Goal: Task Accomplishment & Management: Complete application form

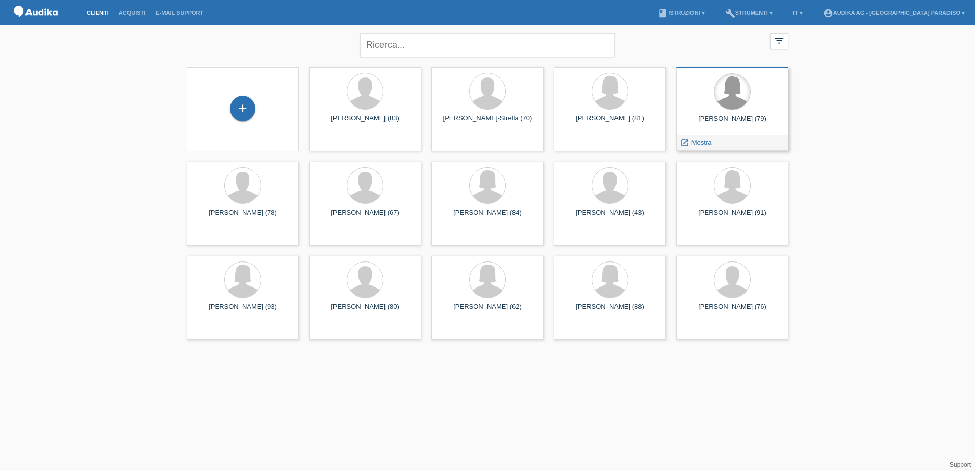
click at [727, 102] on div at bounding box center [732, 92] width 36 height 36
click at [701, 143] on span "Mostra" at bounding box center [701, 143] width 20 height 8
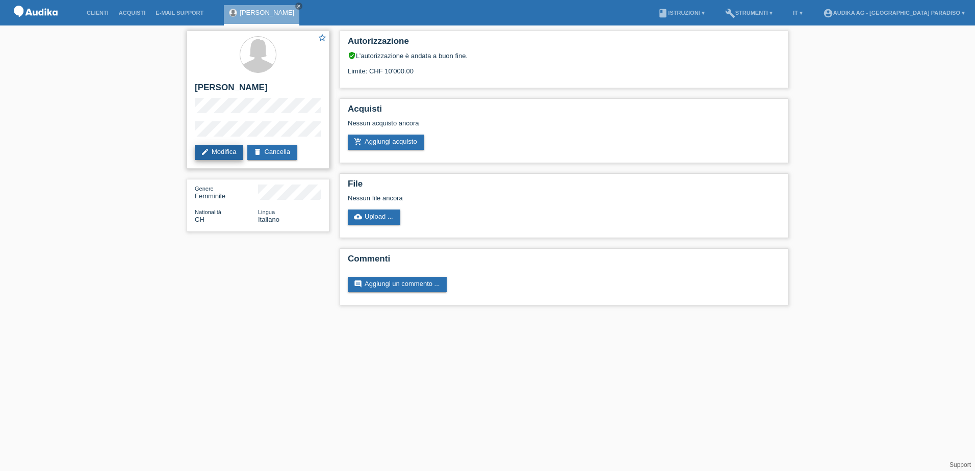
click at [218, 153] on link "edit Modifica" at bounding box center [219, 152] width 48 height 15
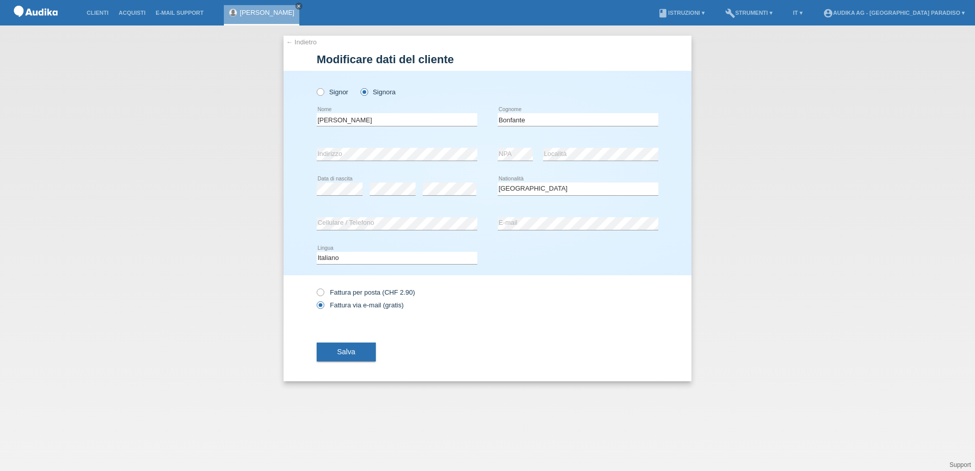
select select "CH"
click at [315, 87] on icon at bounding box center [315, 87] width 0 height 0
click at [320, 91] on input "Signor" at bounding box center [320, 91] width 7 height 7
radio input "true"
click at [352, 358] on button "Salva" at bounding box center [346, 352] width 59 height 19
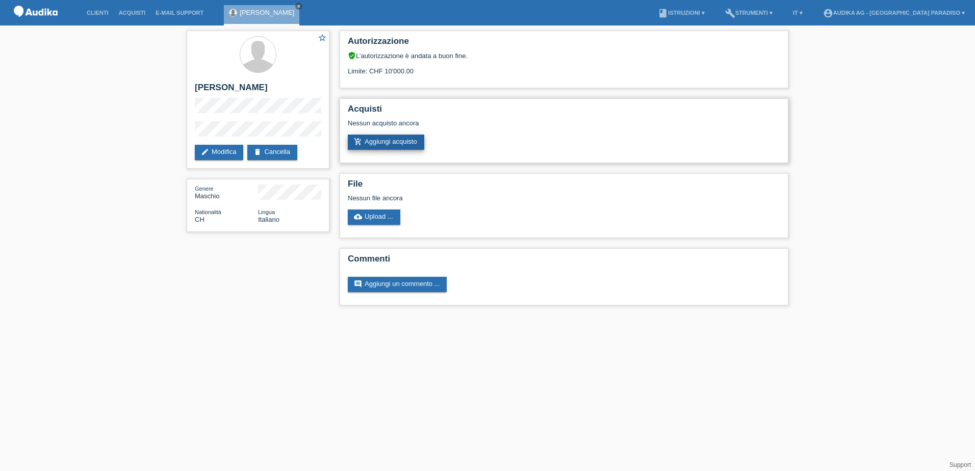
click at [404, 140] on link "add_shopping_cart Aggiungi acquisto" at bounding box center [386, 142] width 76 height 15
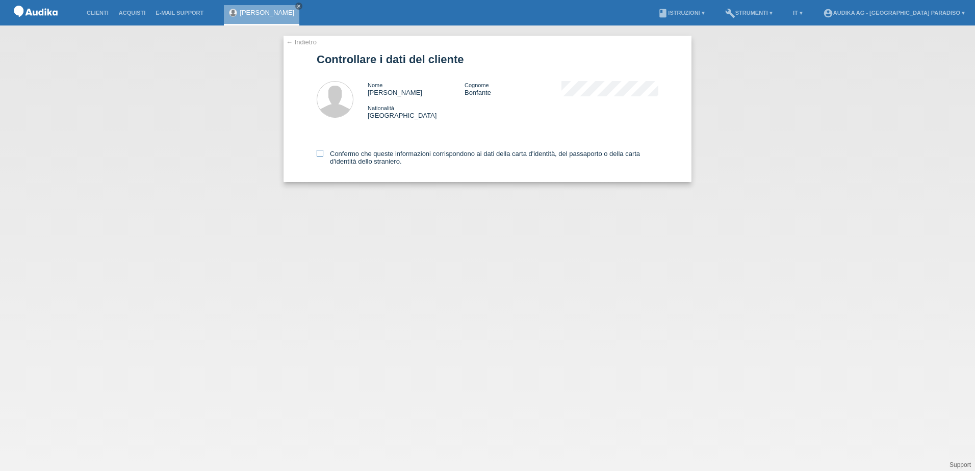
click at [319, 152] on icon at bounding box center [320, 153] width 7 height 7
click at [319, 152] on input "Confermo che queste informazioni corrispondono ai dati della carta d'identità, …" at bounding box center [320, 153] width 7 height 7
checkbox input "true"
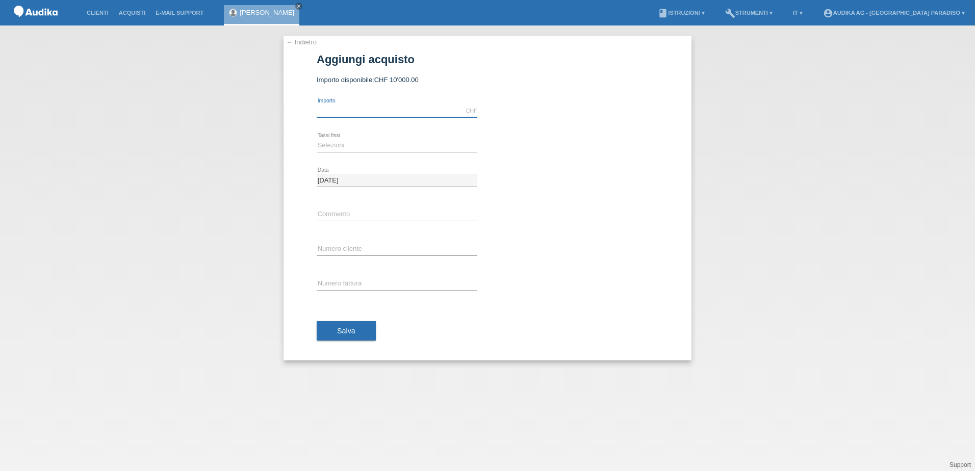
click at [368, 109] on input "text" at bounding box center [397, 111] width 161 height 13
type input "5500.00"
click at [359, 143] on select "Selezioni 12 rate 24 rate" at bounding box center [397, 145] width 161 height 12
select select "178"
click at [317, 139] on select "Selezioni 12 rate 24 rate" at bounding box center [397, 145] width 161 height 12
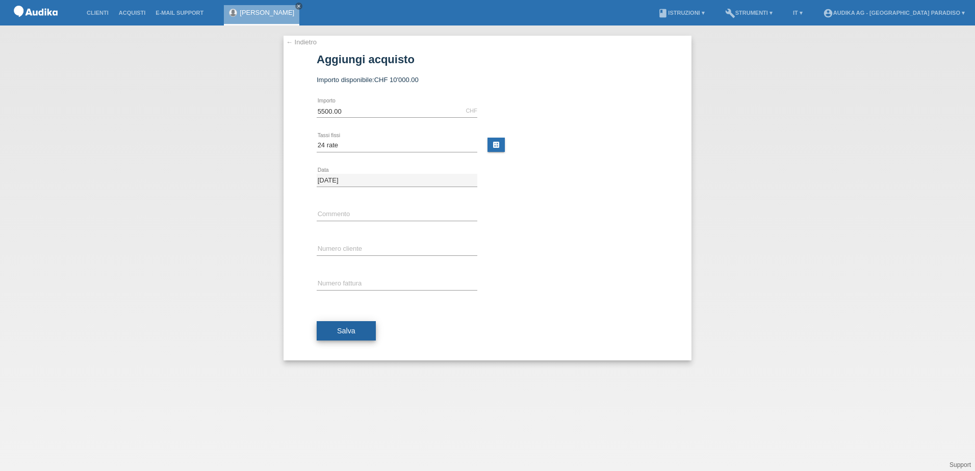
click at [350, 327] on span "Salva" at bounding box center [346, 331] width 18 height 8
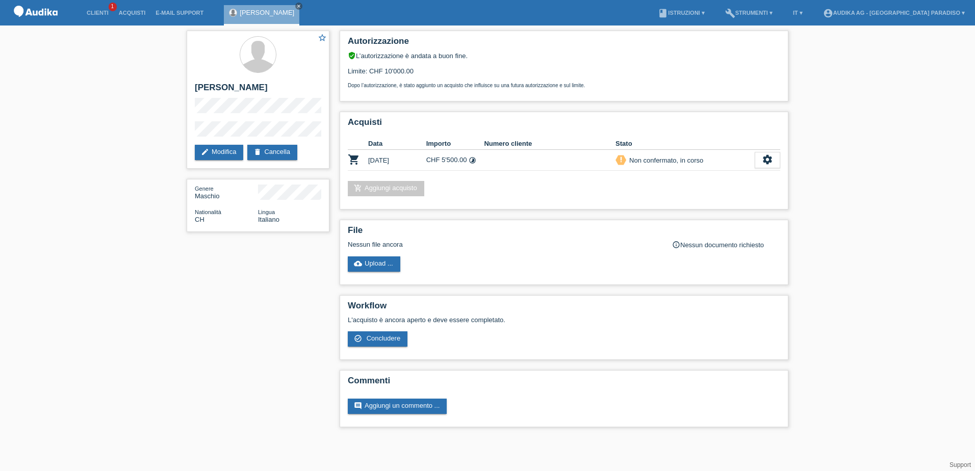
click at [878, 94] on div "star_border [PERSON_NAME] edit Modifica delete Cancella Genere Maschio National…" at bounding box center [487, 231] width 975 height 412
click at [770, 160] on icon "settings" at bounding box center [767, 159] width 11 height 11
click at [703, 205] on span "Concludere" at bounding box center [692, 206] width 37 height 12
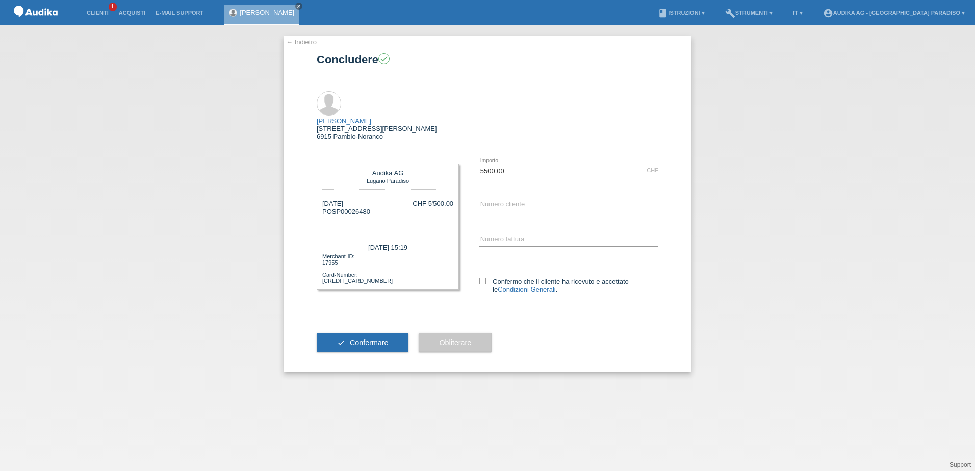
drag, startPoint x: 331, startPoint y: 189, endPoint x: 370, endPoint y: 193, distance: 39.0
click at [370, 200] on div "[DATE] POSP00026480 CHF 5'500.00" at bounding box center [387, 215] width 131 height 31
copy div "SP00026480"
click at [504, 199] on input "C" at bounding box center [568, 205] width 179 height 13
paste input "14812764"
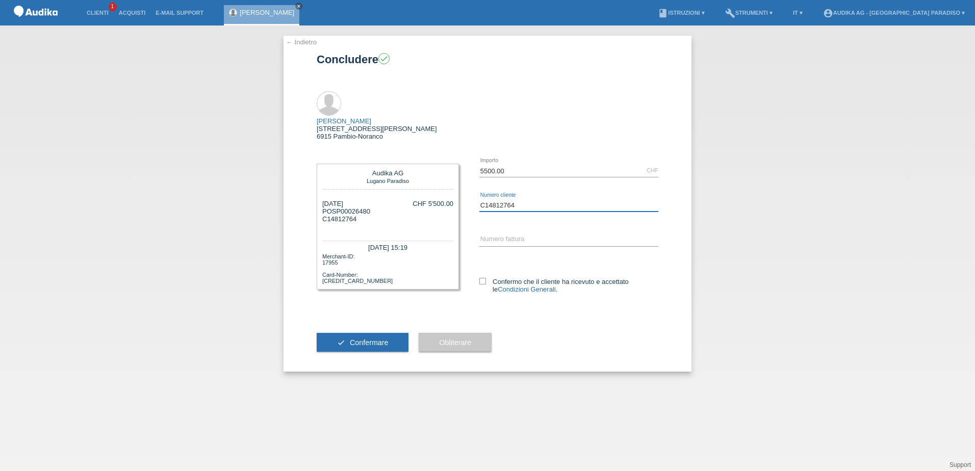
type input "C14812764"
click at [506, 234] on input "SOI" at bounding box center [568, 240] width 179 height 13
paste input "00034756"
type input "SOI00034756"
click at [485, 278] on icon at bounding box center [482, 281] width 7 height 7
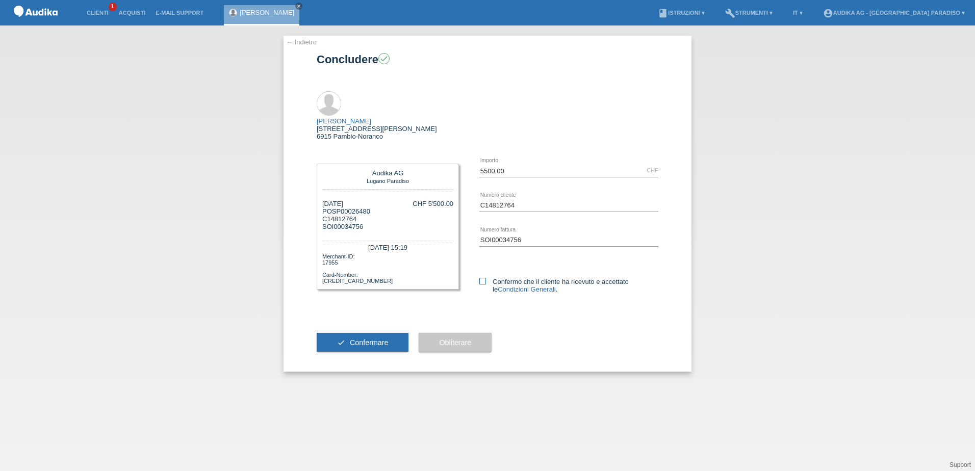
click at [485, 278] on input "Confermo che il cliente ha ricevuto e accettato le Condizioni Generali ." at bounding box center [482, 281] width 7 height 7
checkbox input "true"
click at [391, 333] on button "check Confermare" at bounding box center [363, 342] width 92 height 19
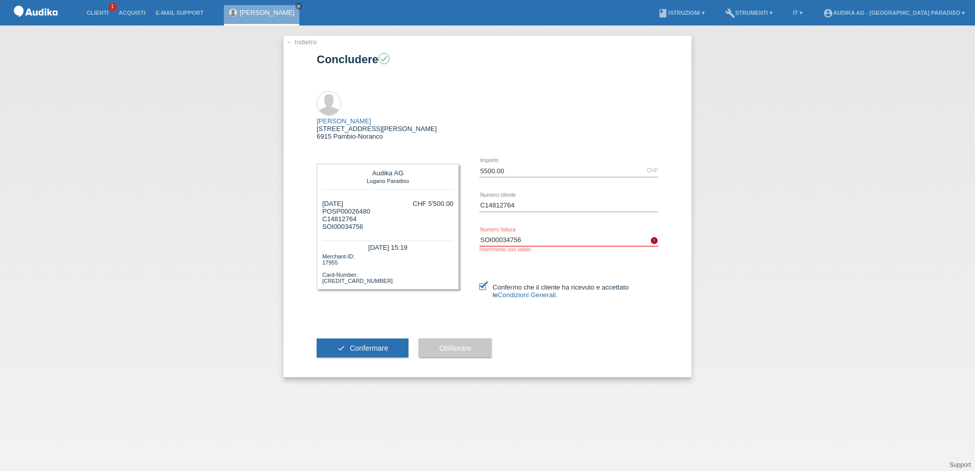
click at [549, 234] on input "SOI00034756" at bounding box center [568, 240] width 179 height 13
click at [533, 223] on div "SOI00034756 error Numero fattura Inserimento non valido" at bounding box center [568, 243] width 179 height 40
drag, startPoint x: 528, startPoint y: 219, endPoint x: 492, endPoint y: 218, distance: 36.7
click at [492, 234] on input "SOI00034756" at bounding box center [568, 240] width 179 height 13
paste input "000347564"
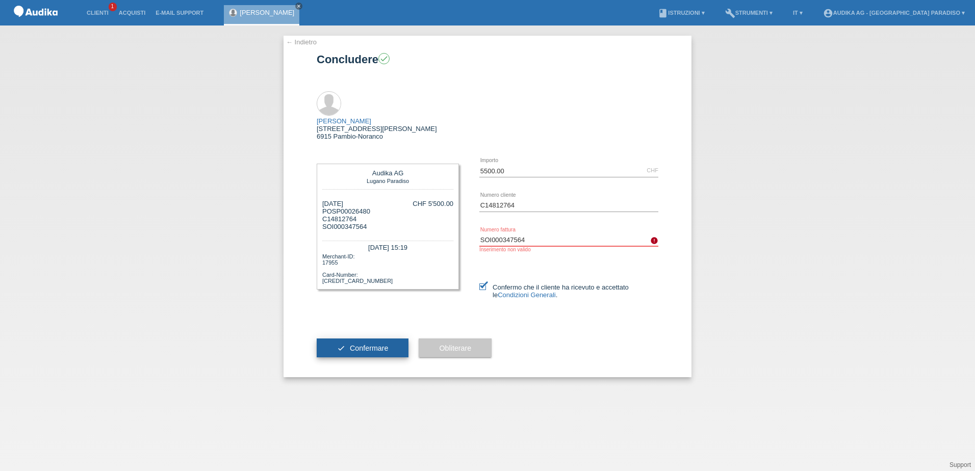
type input "SOI000347564"
click at [395, 339] on button "check Confermare" at bounding box center [363, 348] width 92 height 19
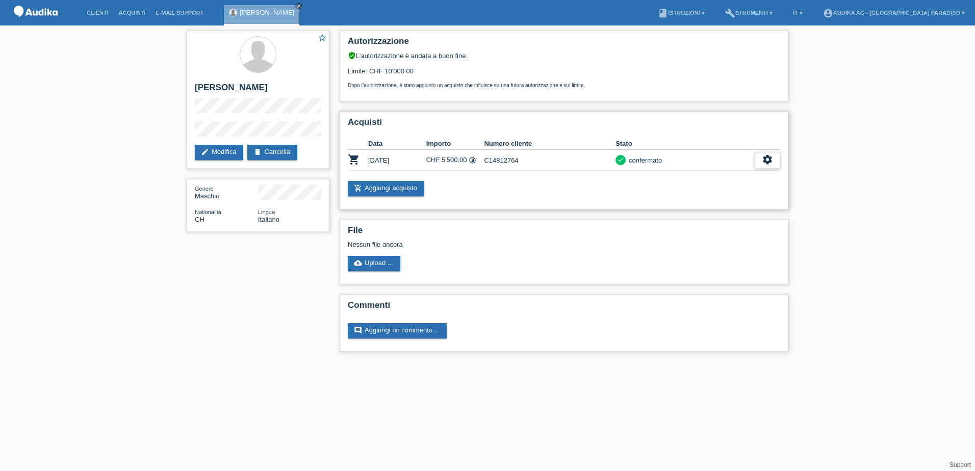
click at [770, 161] on icon "settings" at bounding box center [767, 159] width 11 height 11
click at [693, 206] on span "Scaricare dettagli sul finanziamento" at bounding box center [711, 206] width 108 height 12
click at [772, 162] on icon "settings" at bounding box center [767, 159] width 11 height 11
click at [688, 190] on span "Scaricare GTC" at bounding box center [680, 191] width 47 height 12
click at [928, 10] on link "account_circle Audika AG - Lugano Paradiso ▾" at bounding box center [894, 13] width 152 height 6
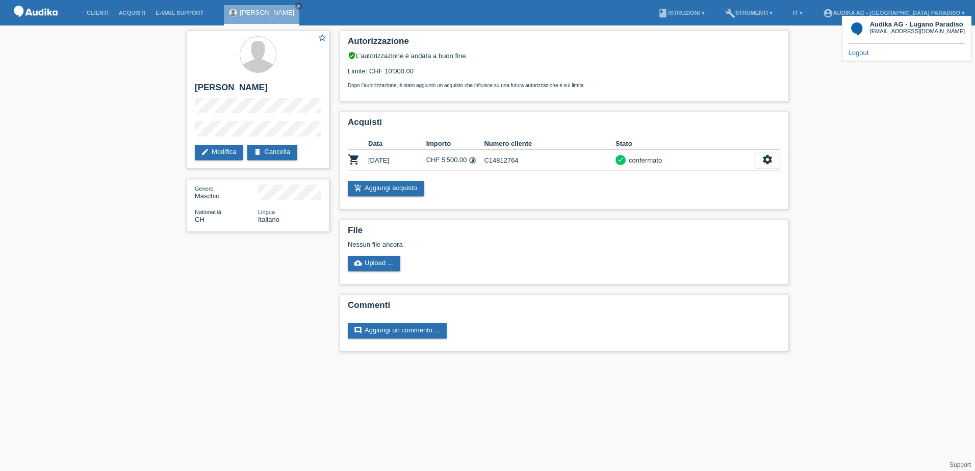
click at [860, 50] on link "Logout" at bounding box center [858, 53] width 20 height 8
